Goal: Task Accomplishment & Management: Use online tool/utility

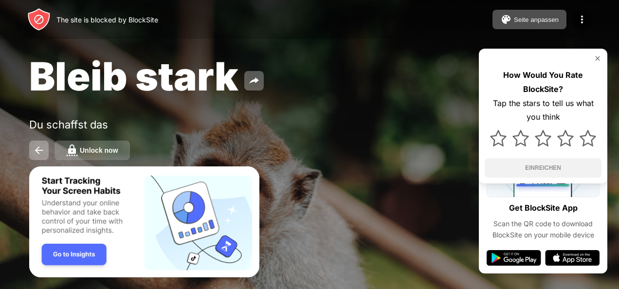
click at [100, 147] on div "Unlock now" at bounding box center [99, 150] width 38 height 8
click at [104, 150] on div "Unlock now" at bounding box center [99, 150] width 38 height 8
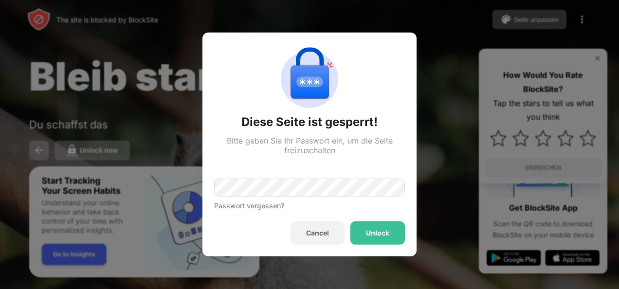
click at [104, 150] on div at bounding box center [309, 144] width 619 height 289
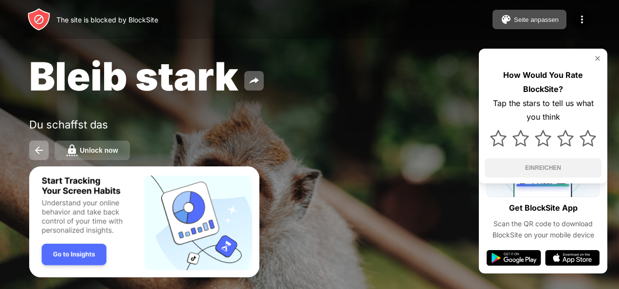
click at [109, 156] on button "Unlock now" at bounding box center [91, 150] width 75 height 19
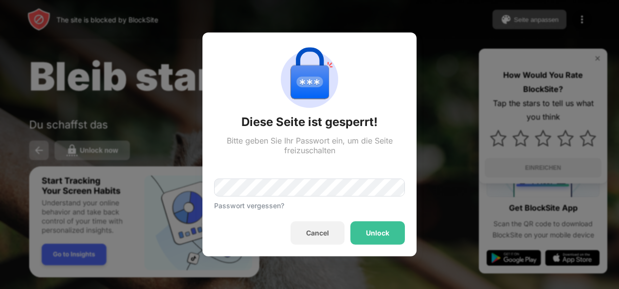
click at [272, 196] on div "Passwort vergessen?" at bounding box center [309, 182] width 191 height 54
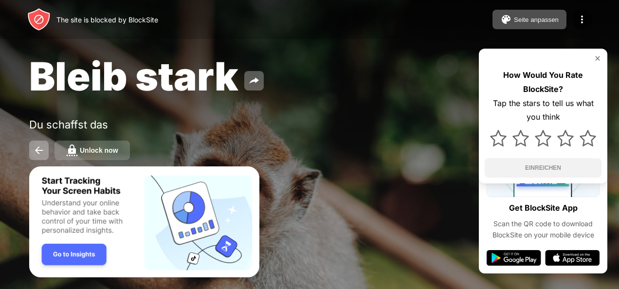
click at [104, 145] on button "Unlock now" at bounding box center [91, 150] width 75 height 19
click at [94, 155] on button "Unlock now" at bounding box center [91, 150] width 75 height 19
click at [85, 150] on div "Unlock now" at bounding box center [99, 150] width 38 height 8
